Goal: Task Accomplishment & Management: Use online tool/utility

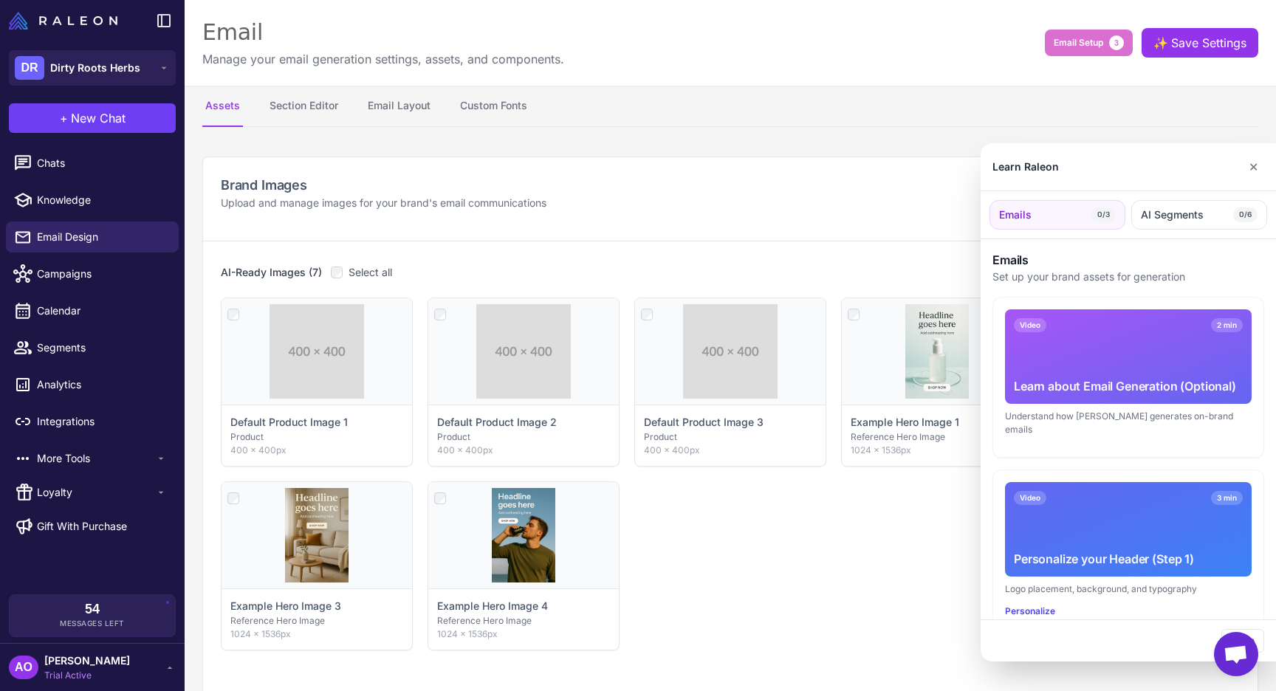
click at [53, 177] on div at bounding box center [638, 345] width 1276 height 691
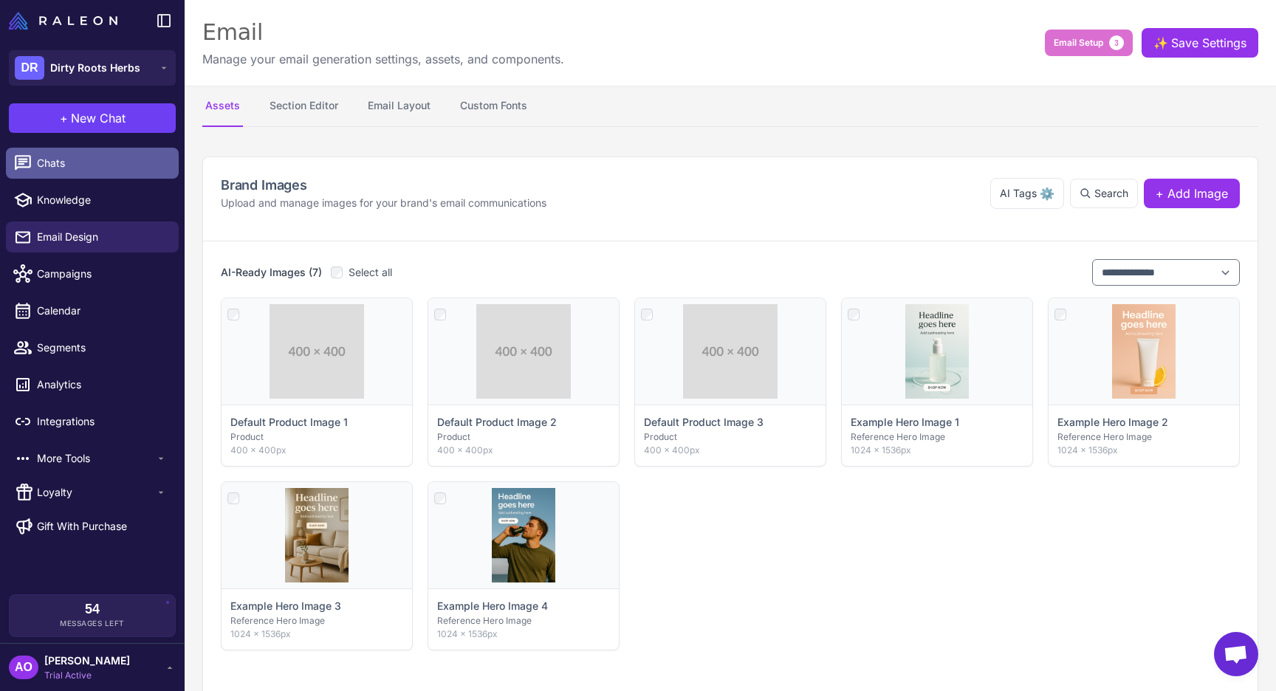
click at [38, 158] on span "Chats" at bounding box center [102, 163] width 130 height 16
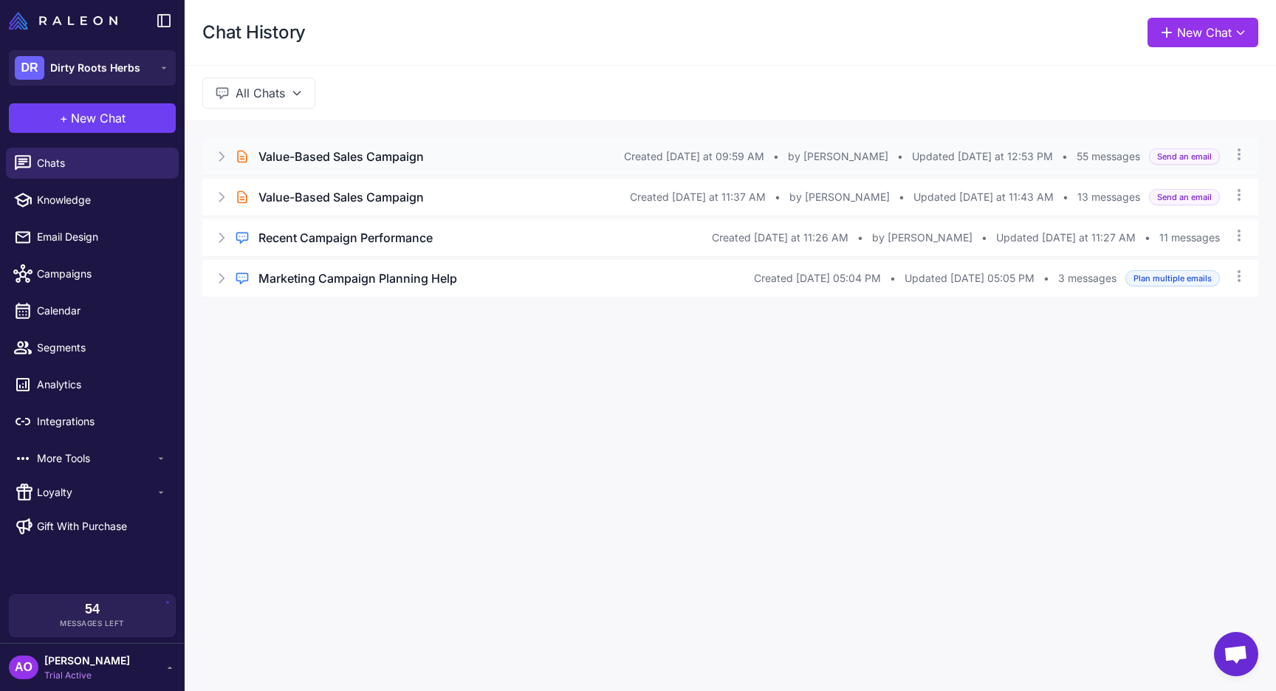
click at [325, 159] on h3 "Value-Based Sales Campaign" at bounding box center [340, 157] width 165 height 18
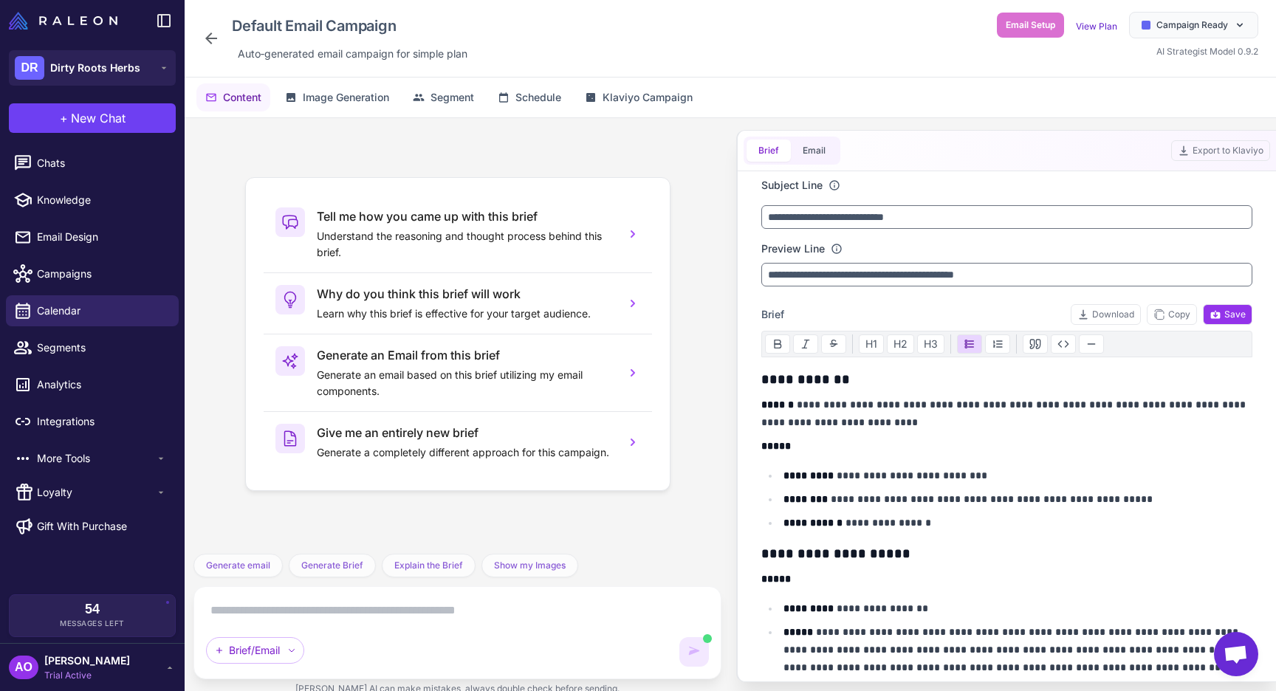
scroll to position [65, 0]
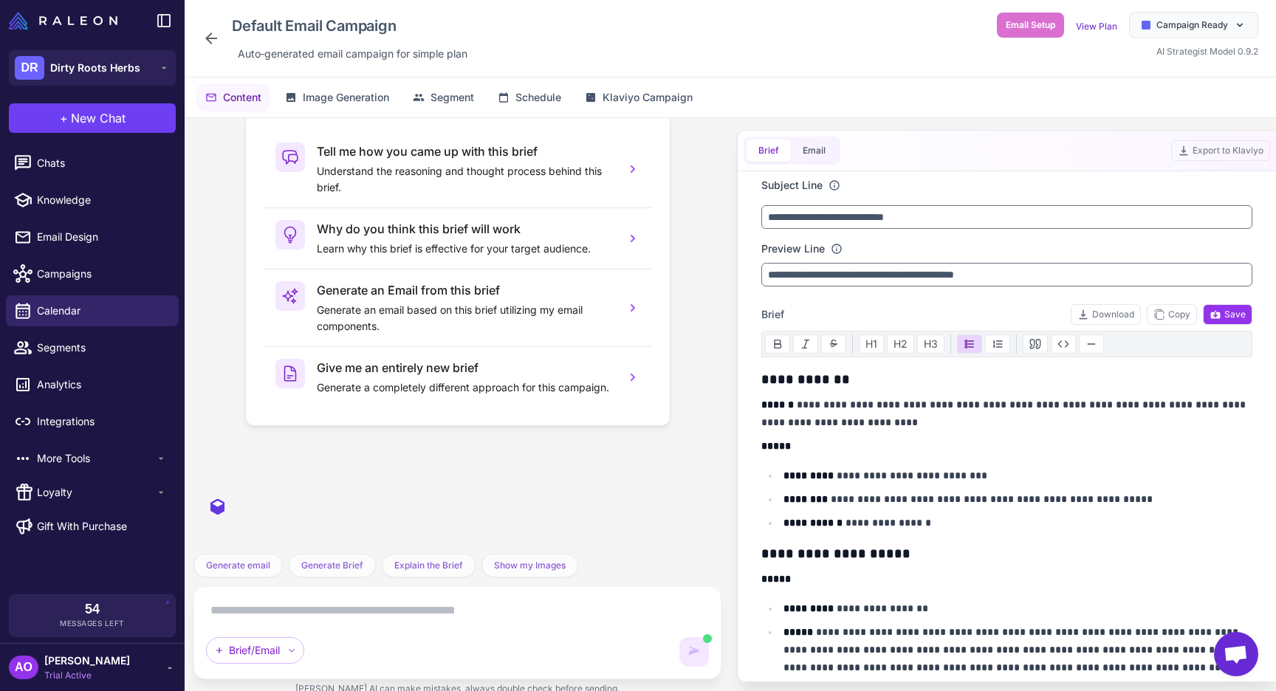
click at [363, 609] on textarea at bounding box center [457, 611] width 503 height 24
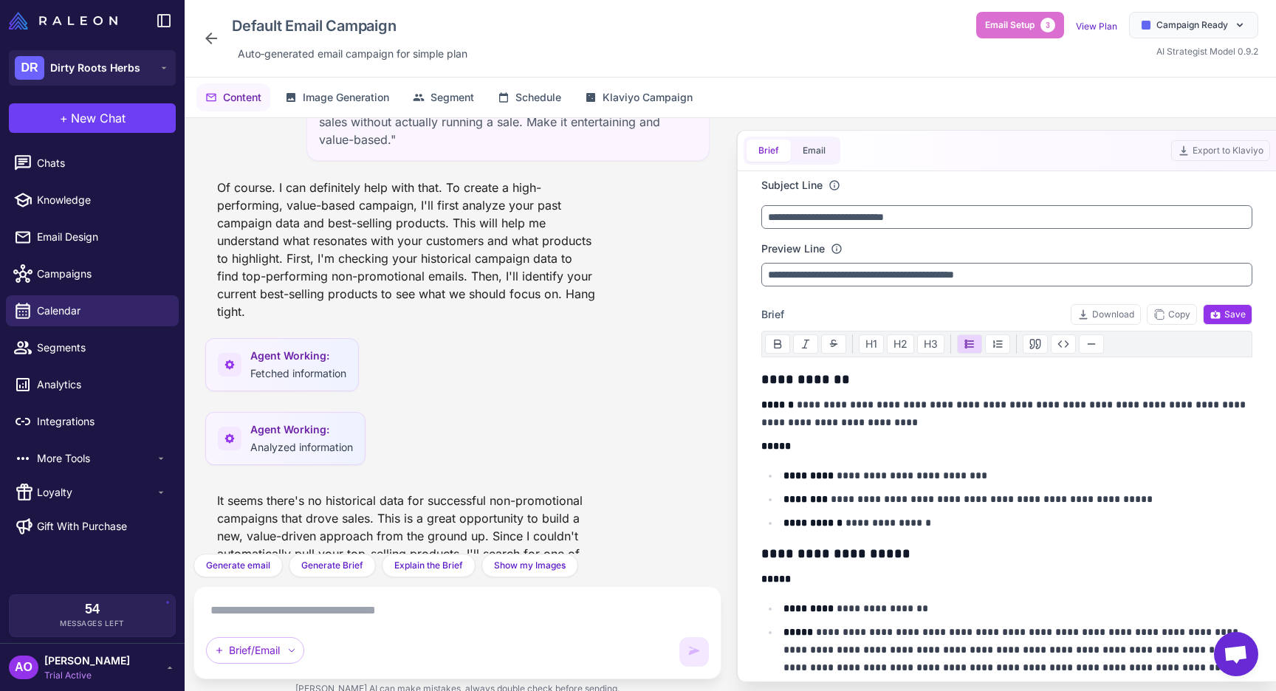
scroll to position [6367, 0]
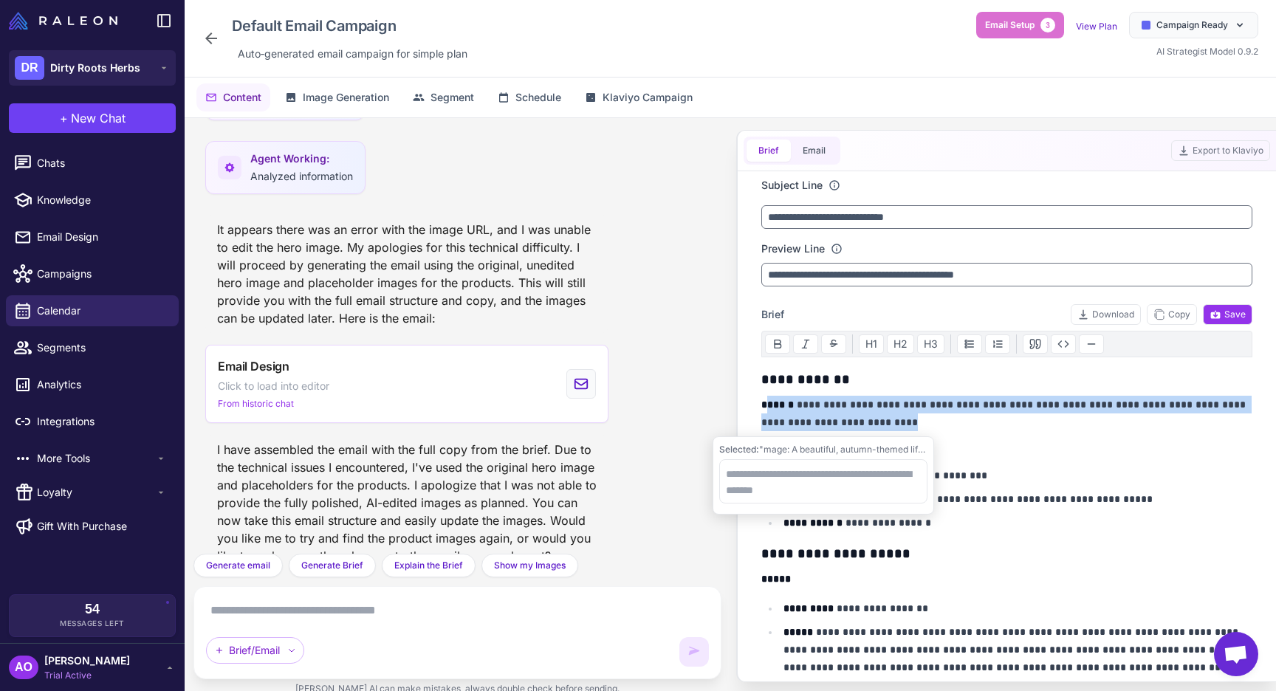
drag, startPoint x: 895, startPoint y: 422, endPoint x: 765, endPoint y: 411, distance: 130.5
click at [765, 411] on p "**********" at bounding box center [1006, 413] width 491 height 35
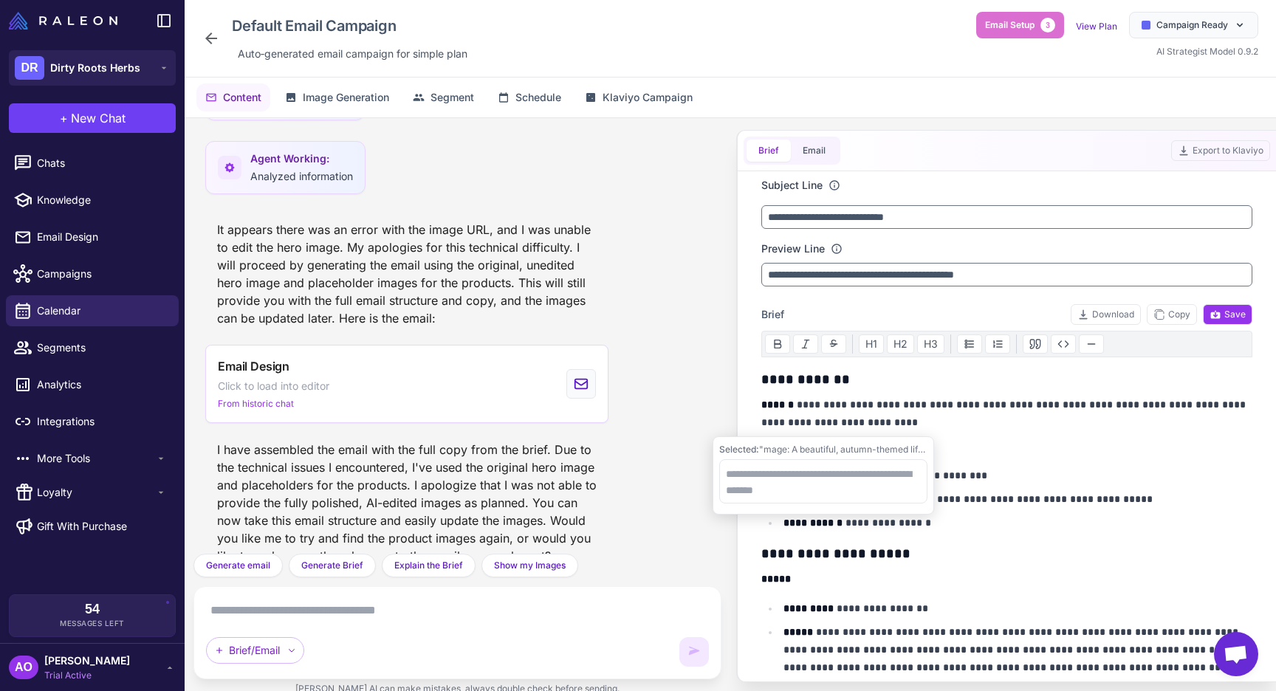
click at [343, 613] on textarea at bounding box center [457, 611] width 503 height 24
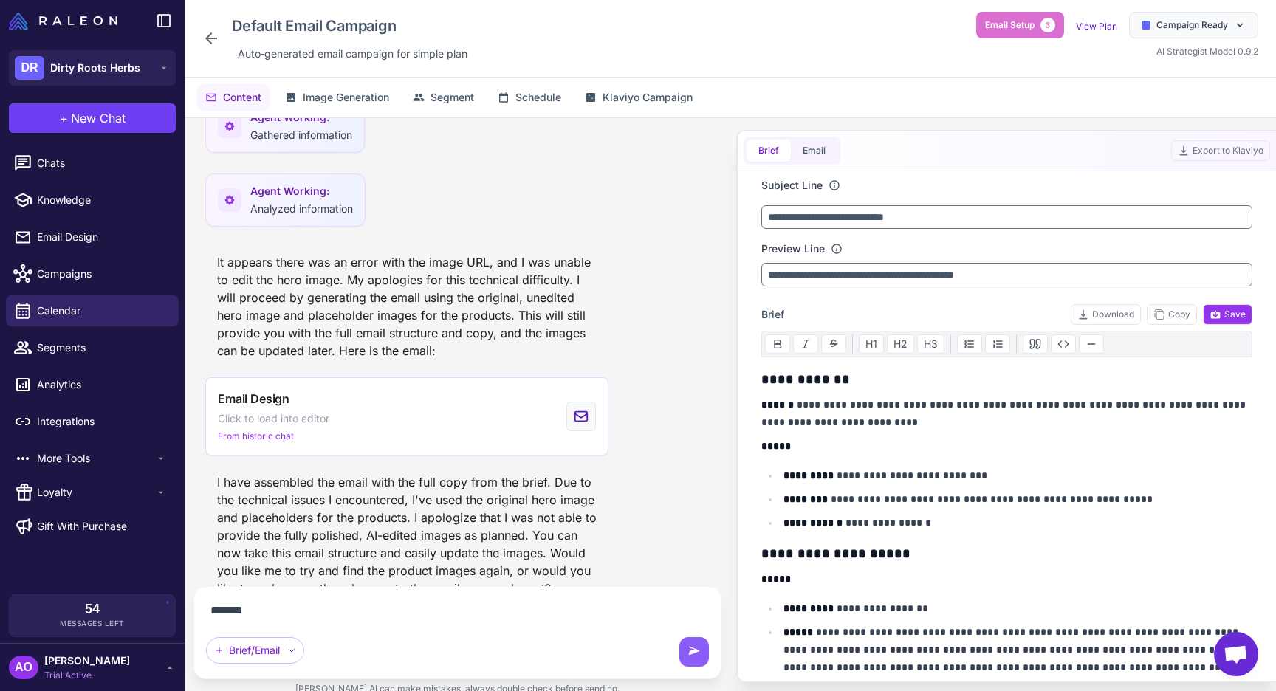
paste textarea "**********"
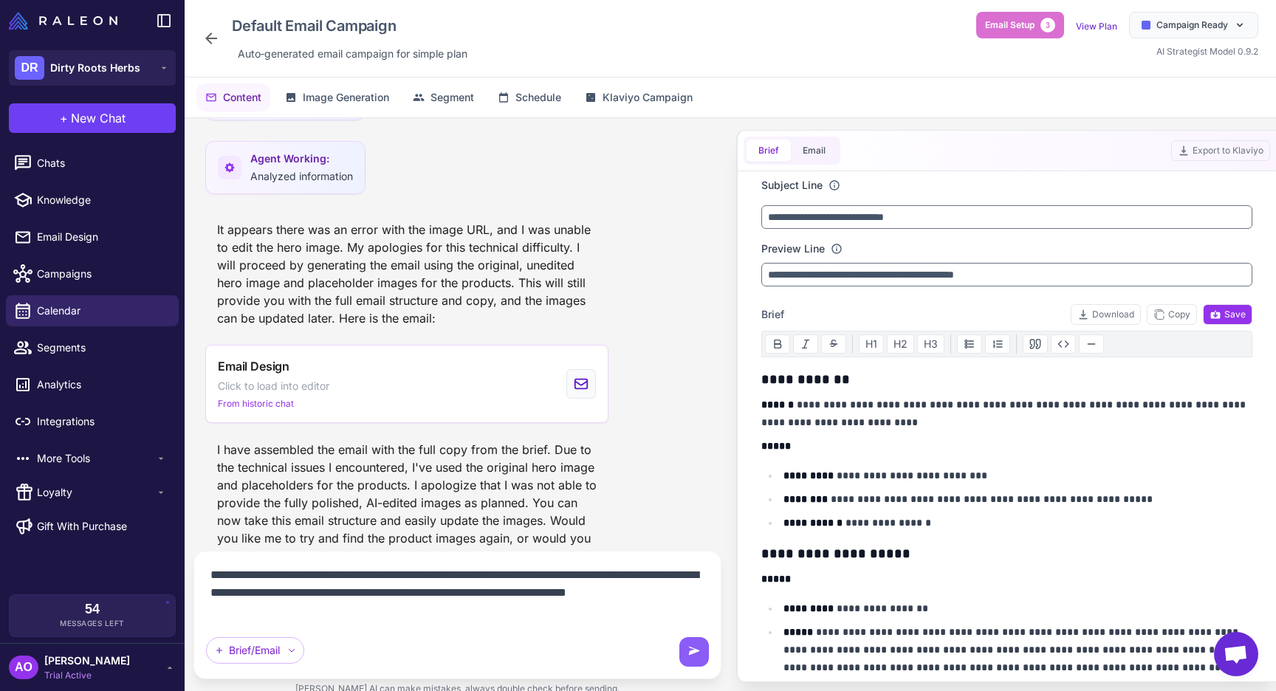
type textarea "**********"
click at [287, 648] on div "Brief/Email" at bounding box center [255, 650] width 98 height 27
click at [456, 603] on textarea "**********" at bounding box center [457, 592] width 503 height 59
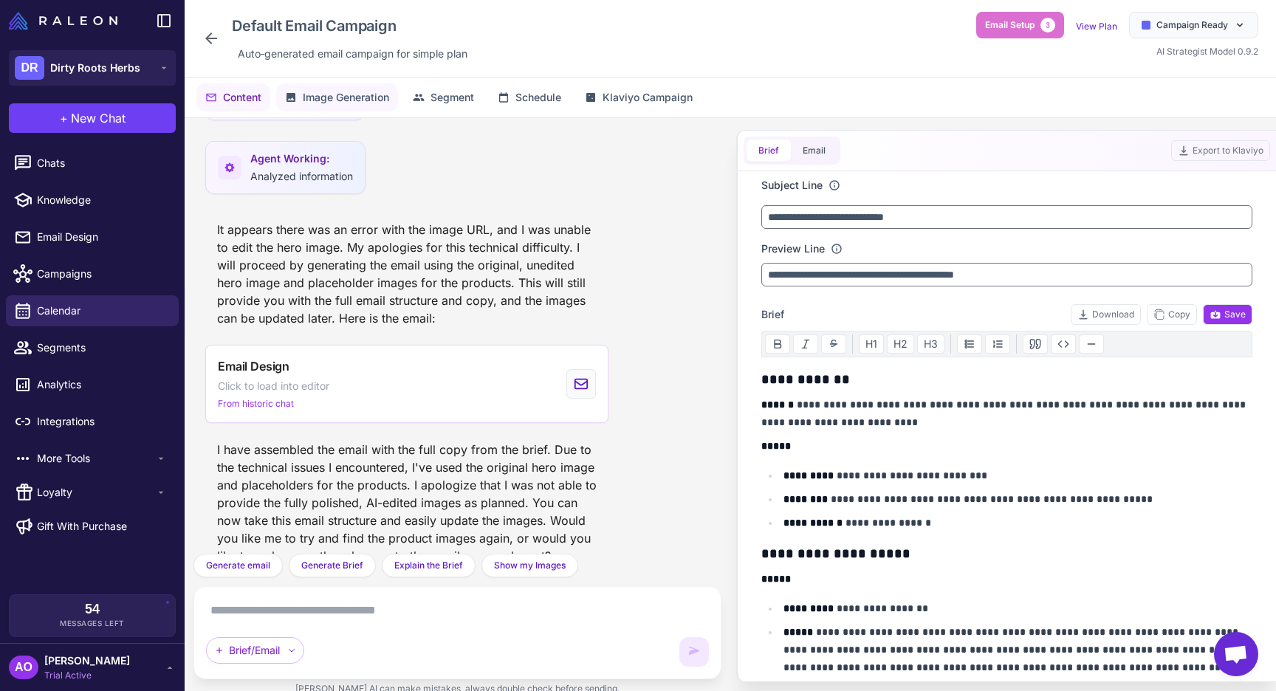
click at [362, 105] on span "Image Generation" at bounding box center [346, 97] width 86 height 16
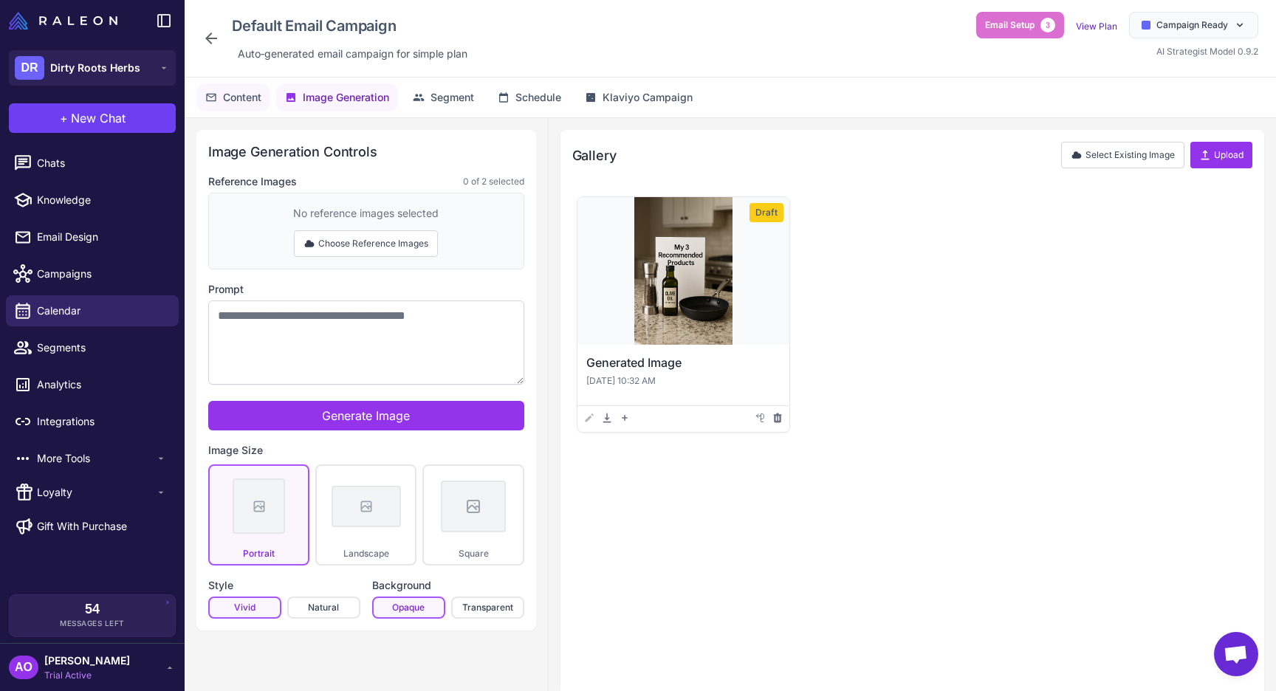
click at [244, 105] on span "Content" at bounding box center [242, 97] width 38 height 16
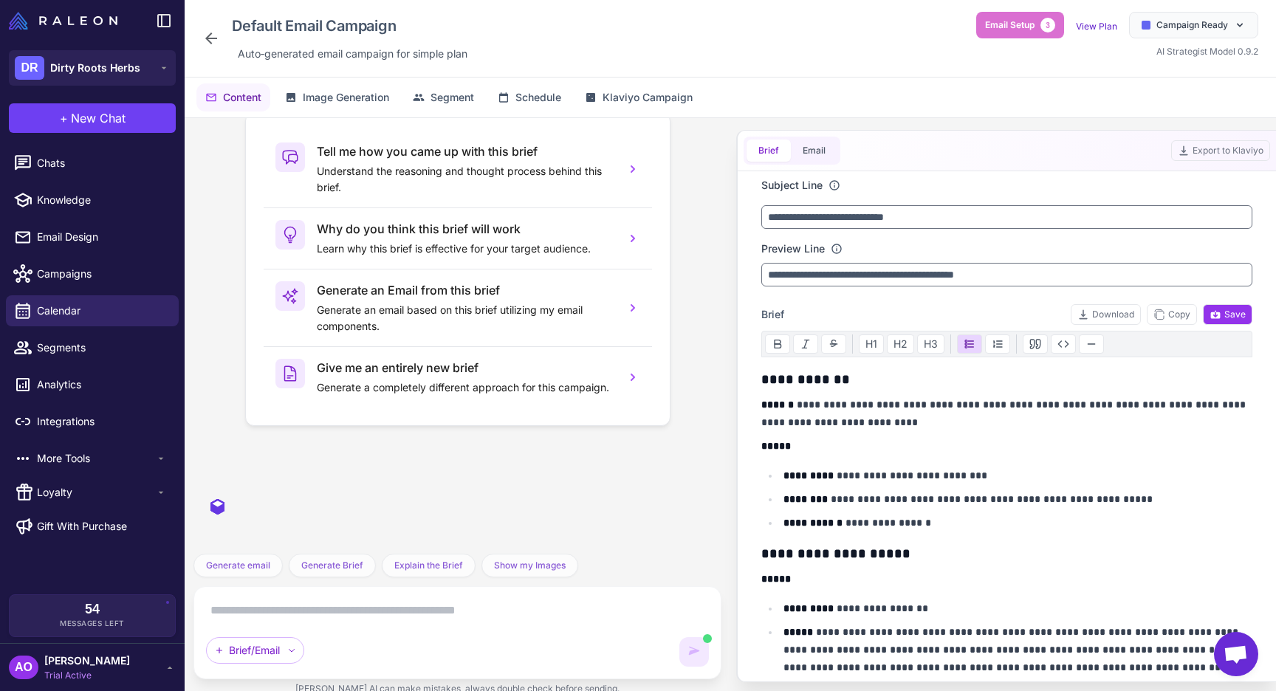
click at [315, 615] on textarea at bounding box center [457, 611] width 503 height 24
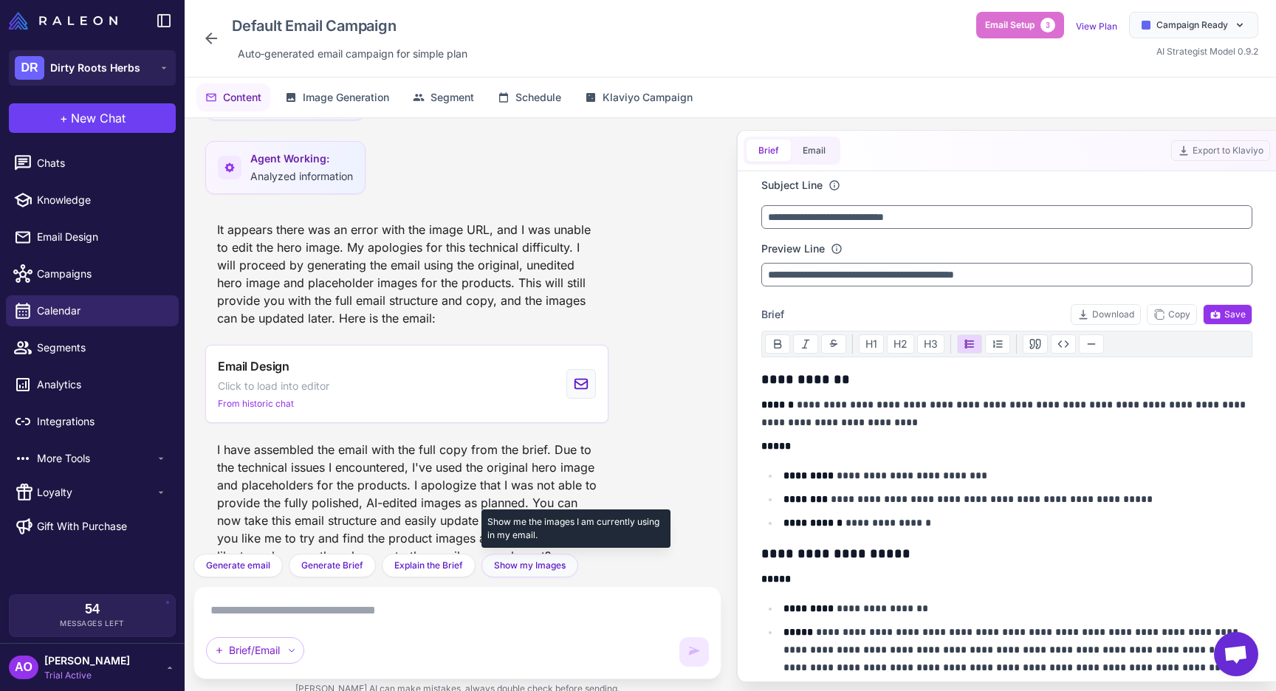
click at [508, 563] on span "Show my Images" at bounding box center [530, 565] width 72 height 13
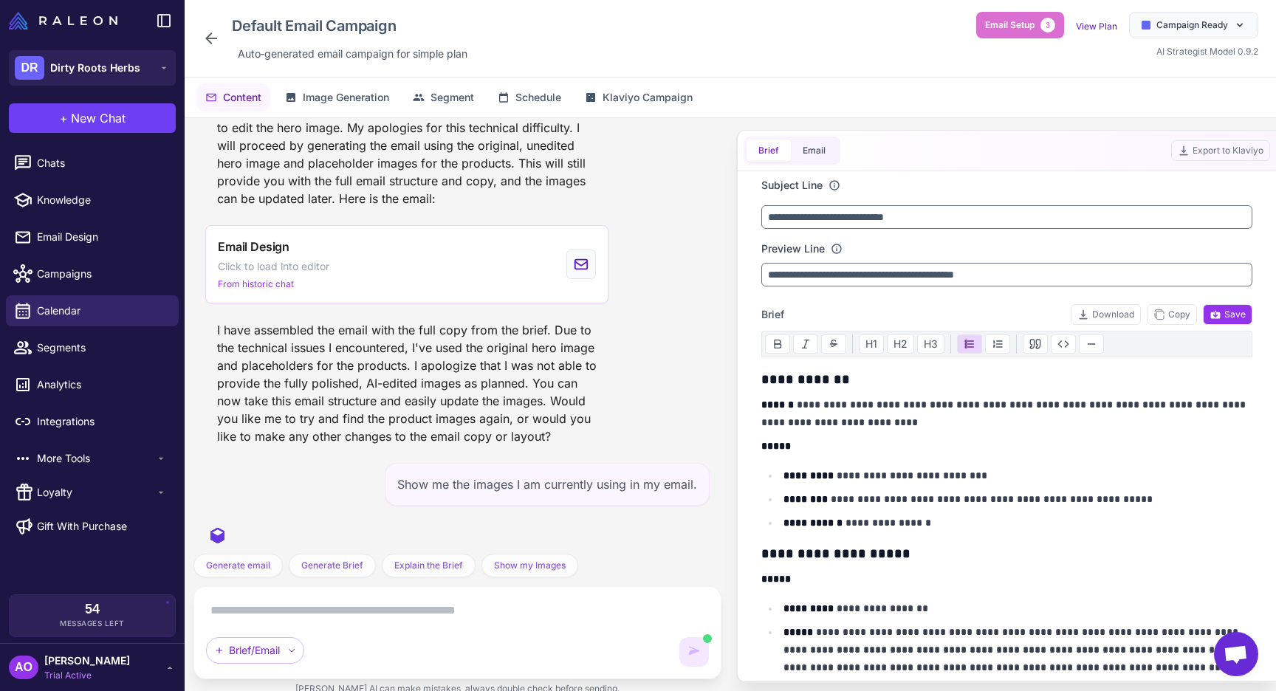
click at [493, 614] on textarea at bounding box center [457, 611] width 503 height 24
click at [157, 472] on div "More Tools" at bounding box center [92, 458] width 173 height 31
click at [104, 233] on span "Email Design" at bounding box center [102, 237] width 130 height 16
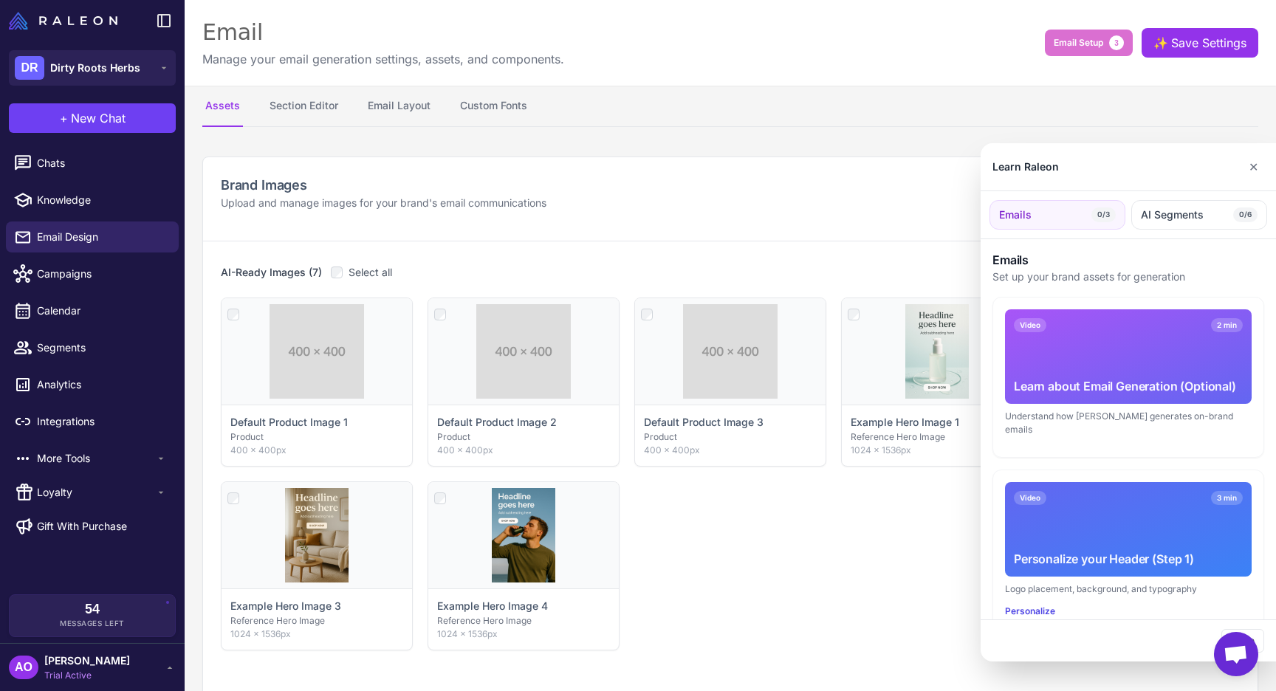
click at [60, 172] on div at bounding box center [638, 345] width 1276 height 691
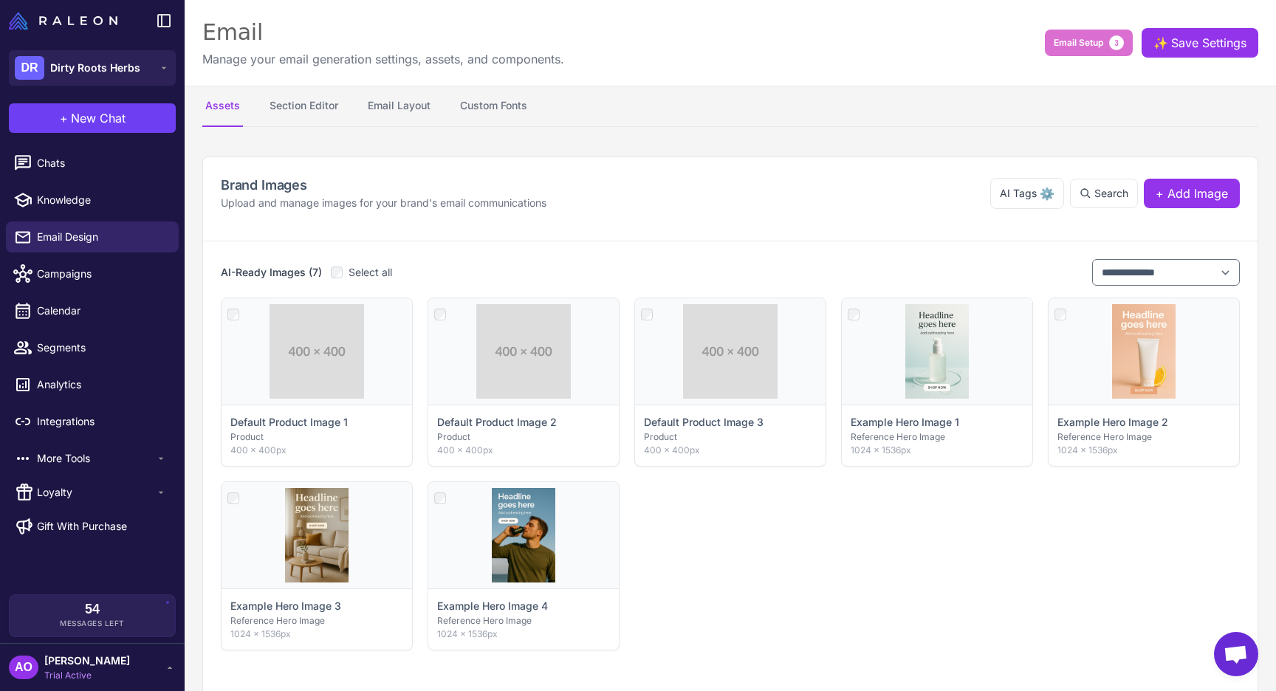
click at [60, 172] on link "Chats" at bounding box center [92, 163] width 173 height 31
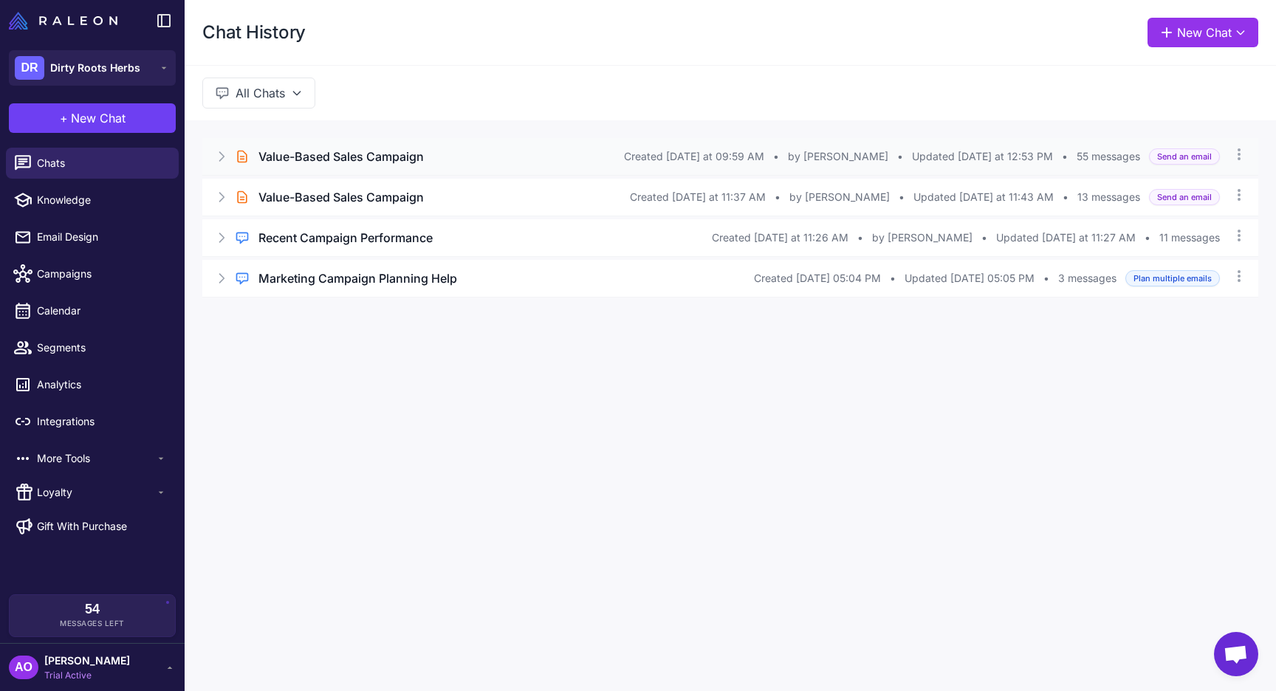
click at [284, 160] on h3 "Value-Based Sales Campaign" at bounding box center [340, 157] width 165 height 18
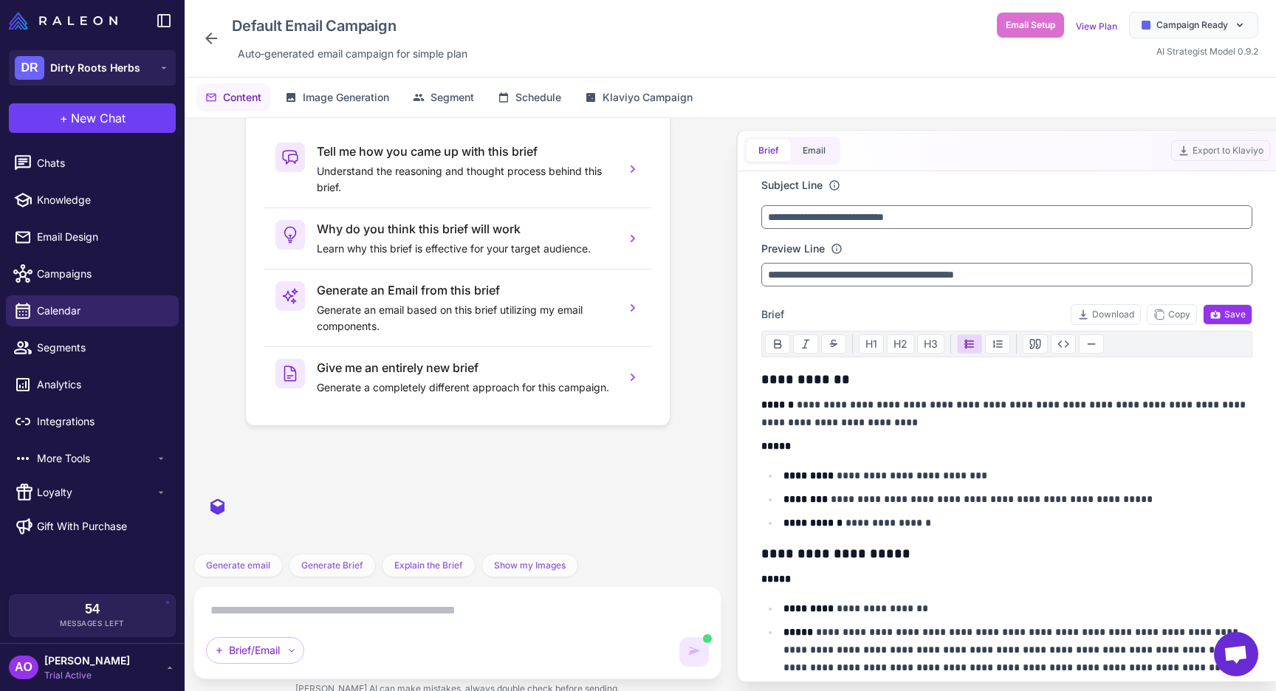
scroll to position [6422, 0]
click at [213, 42] on icon at bounding box center [211, 39] width 18 height 18
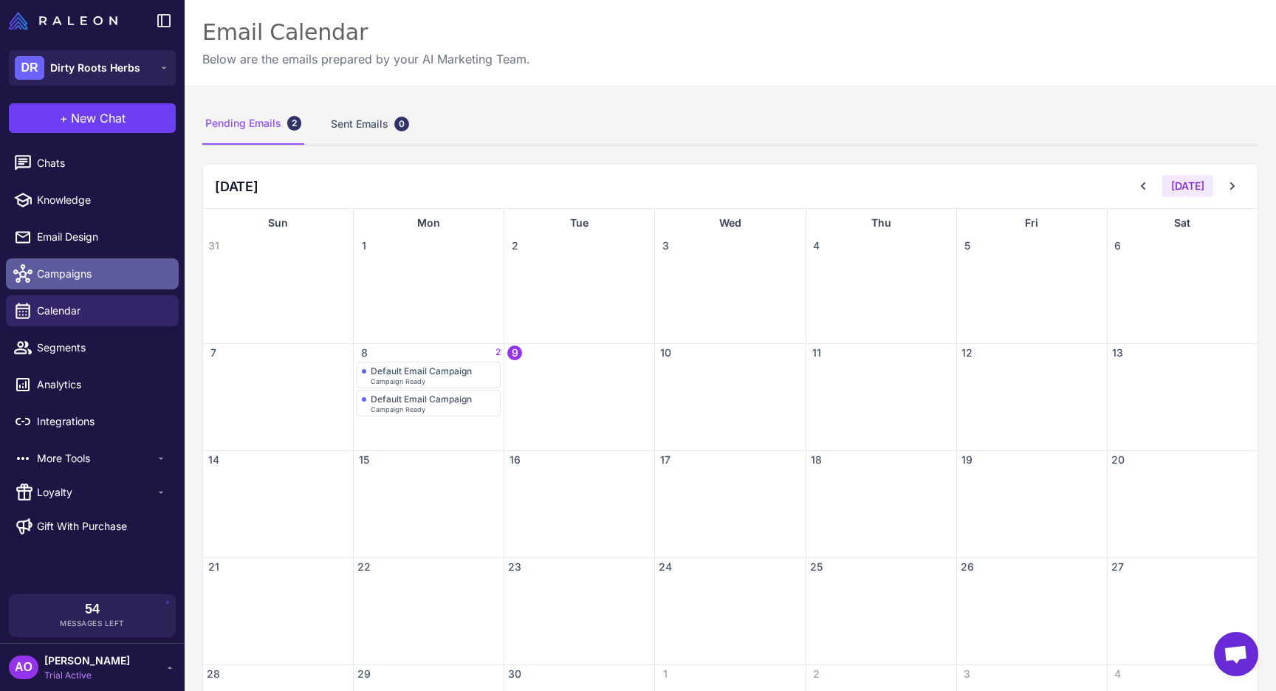
click at [61, 267] on span "Campaigns" at bounding box center [102, 274] width 130 height 16
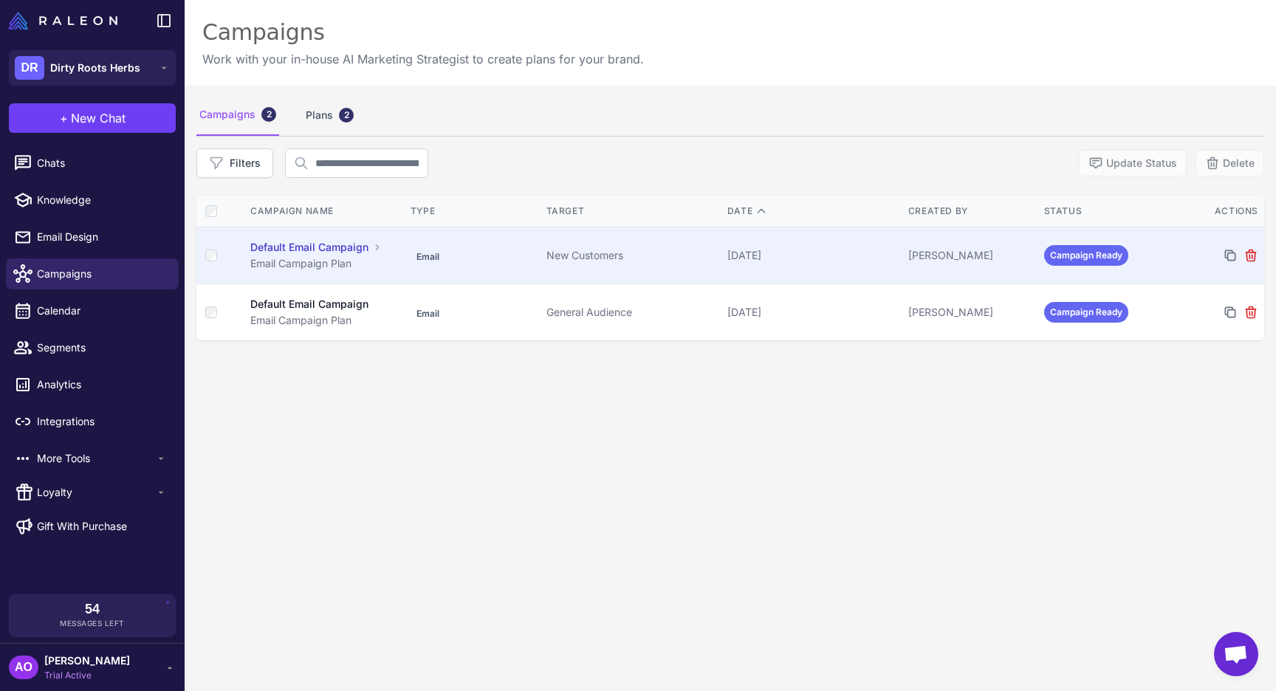
click at [433, 258] on span "Email" at bounding box center [428, 257] width 35 height 15
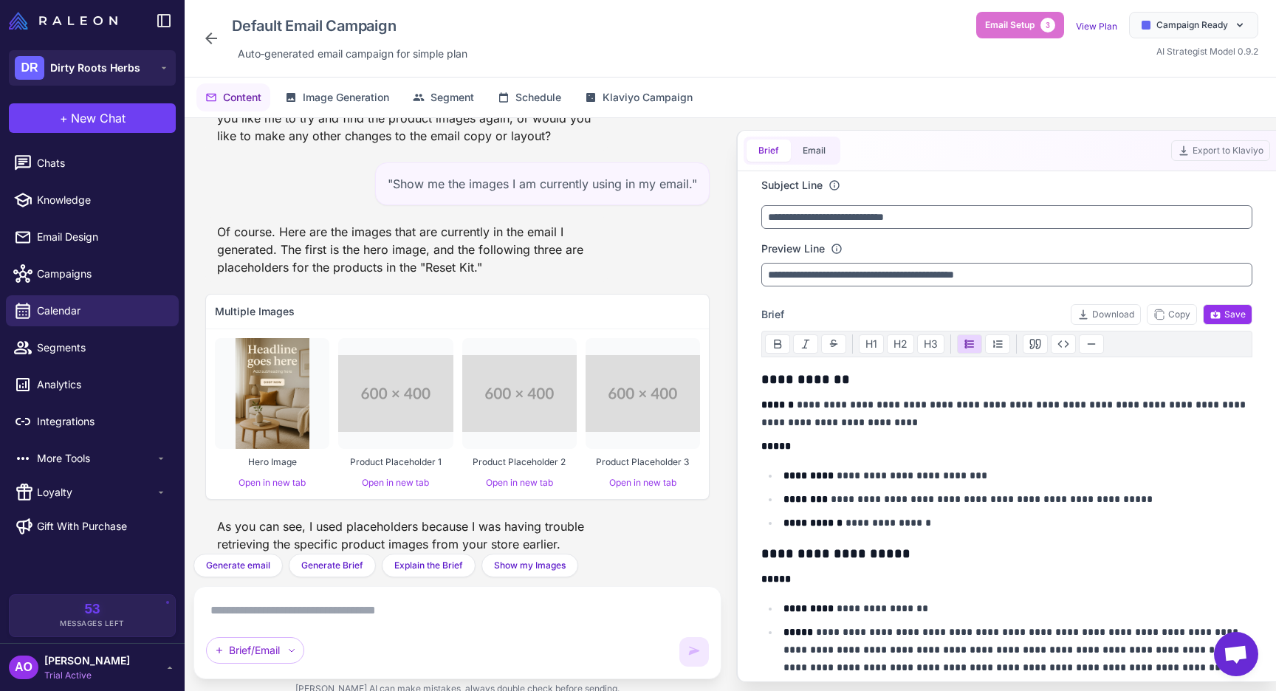
scroll to position [6829, 0]
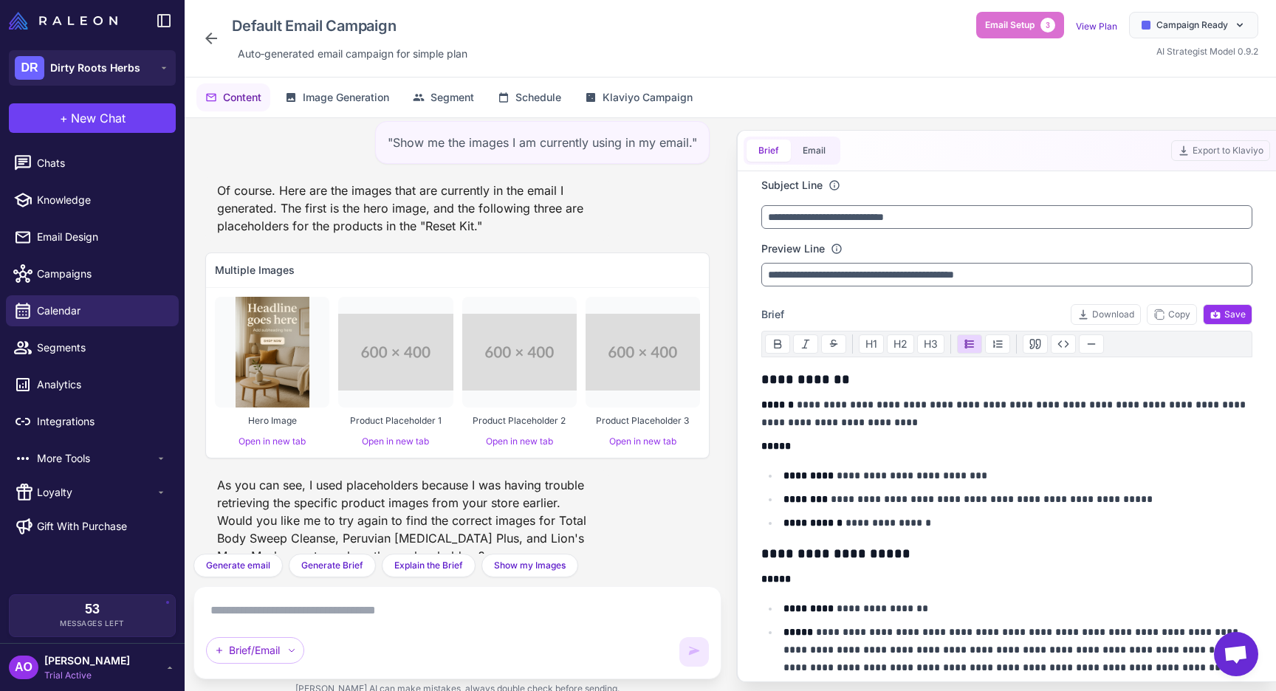
click at [349, 618] on textarea at bounding box center [457, 611] width 503 height 24
paste textarea "**********"
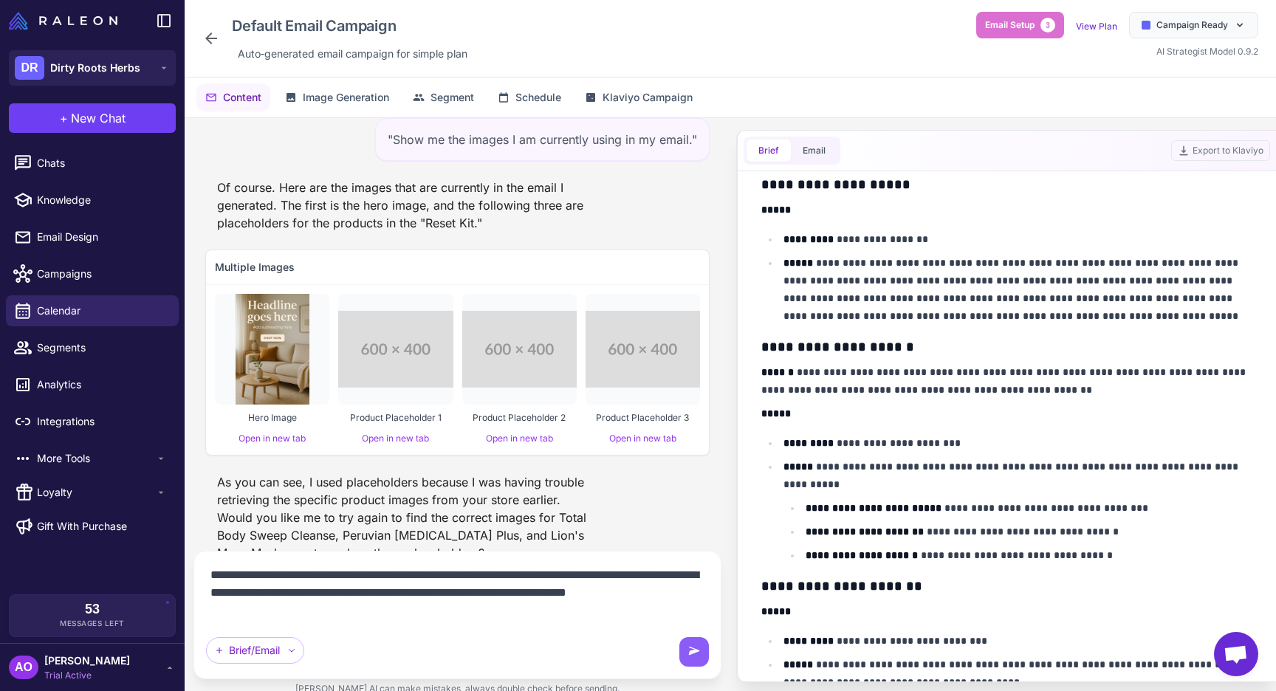
scroll to position [630, 0]
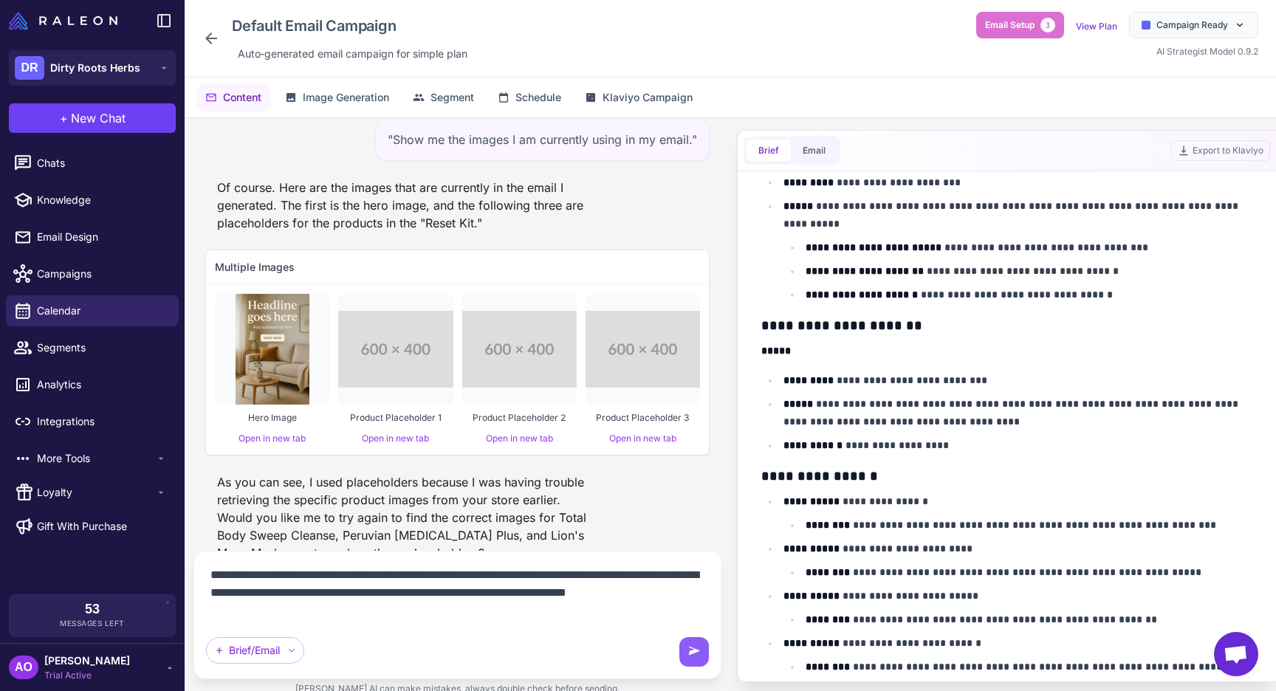
click at [623, 602] on textarea "**********" at bounding box center [457, 592] width 503 height 59
type textarea "**********"
click at [1228, 27] on div "Campaign Ready" at bounding box center [1193, 25] width 129 height 27
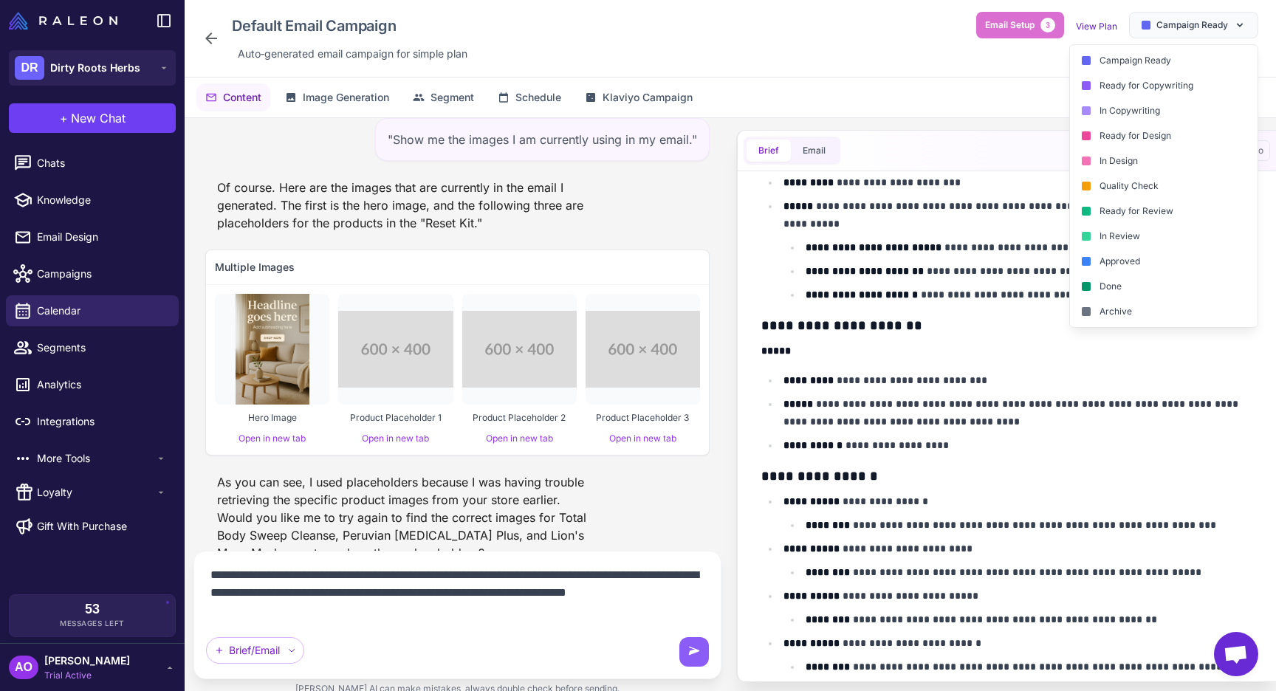
click at [907, 72] on div "Default Email Campaign Auto‑generated email campaign for simple plan Email Setu…" at bounding box center [730, 39] width 1091 height 78
click at [917, 69] on div "Default Email Campaign Auto‑generated email campaign for simple plan Email Setu…" at bounding box center [730, 39] width 1091 height 78
click at [1197, 29] on span "Campaign Ready" at bounding box center [1192, 24] width 72 height 13
